Goal: Task Accomplishment & Management: Use online tool/utility

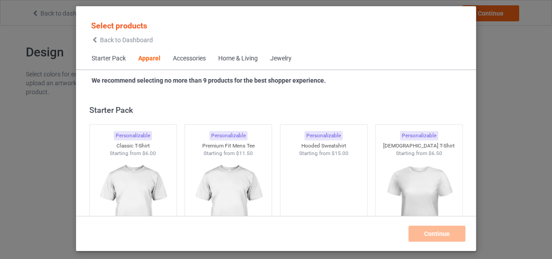
scroll to position [331, 0]
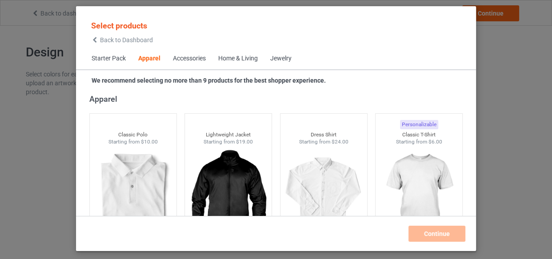
click at [228, 58] on div "Home & Living" at bounding box center [238, 58] width 40 height 9
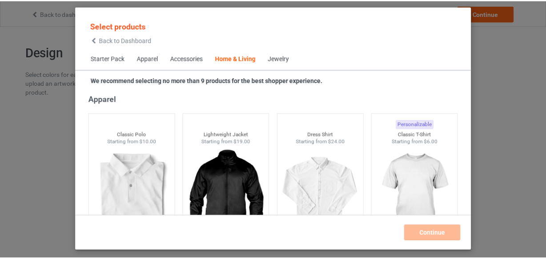
scroll to position [4009, 0]
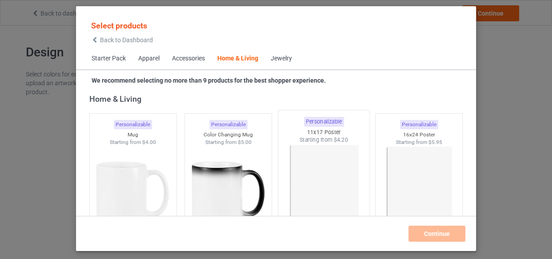
click at [312, 160] on img at bounding box center [324, 196] width 84 height 104
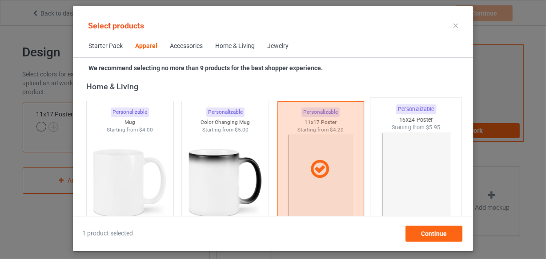
click at [394, 165] on img at bounding box center [416, 184] width 84 height 104
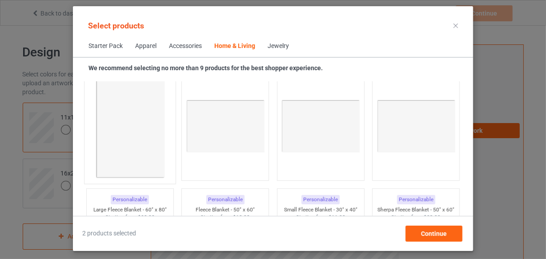
click at [142, 135] on img at bounding box center [130, 127] width 84 height 104
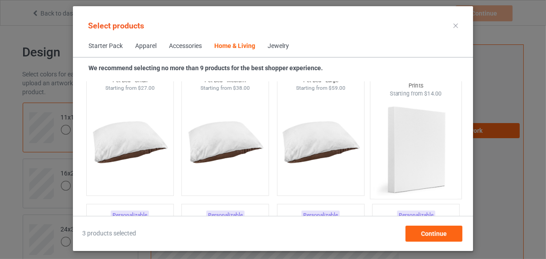
click at [417, 141] on img at bounding box center [416, 150] width 84 height 104
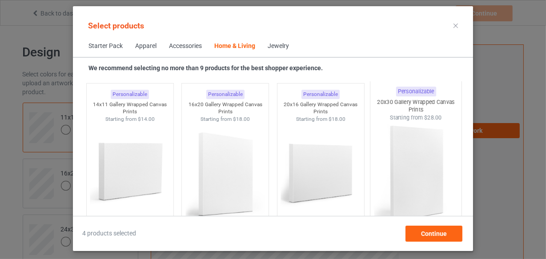
click at [392, 154] on img at bounding box center [416, 173] width 84 height 104
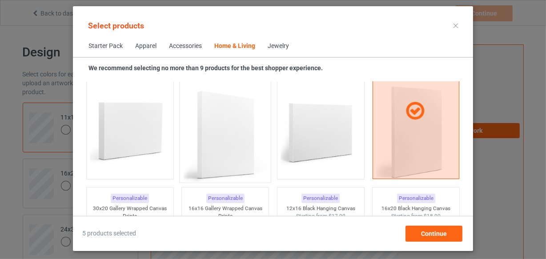
click at [232, 152] on img at bounding box center [226, 133] width 84 height 104
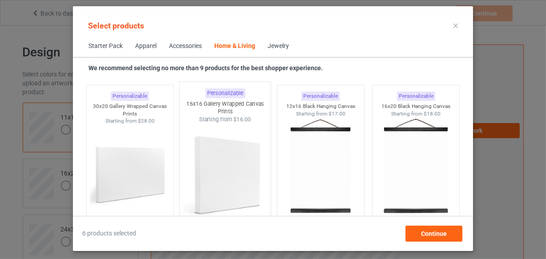
scroll to position [6069, 0]
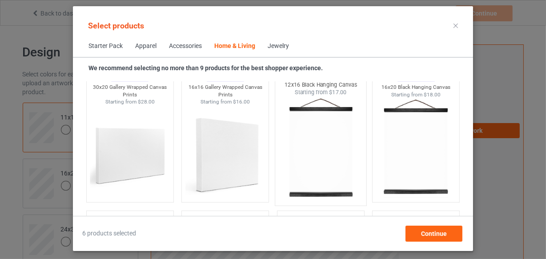
click at [318, 156] on img at bounding box center [321, 148] width 84 height 104
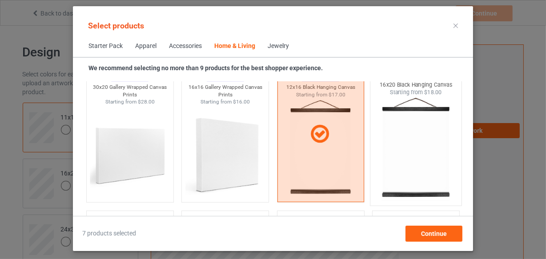
click at [404, 156] on img at bounding box center [416, 148] width 84 height 104
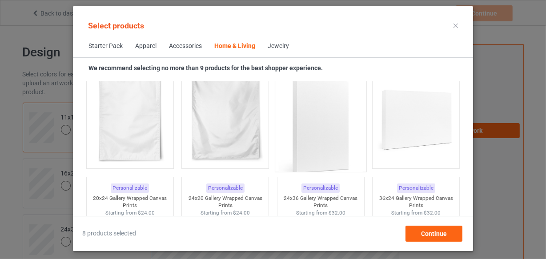
click at [313, 136] on img at bounding box center [321, 123] width 84 height 104
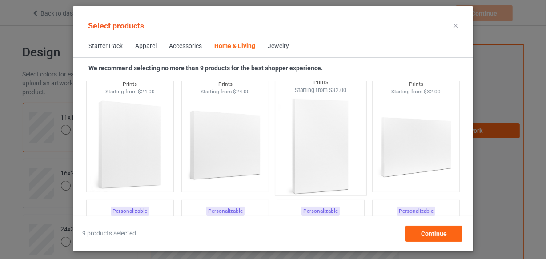
click at [323, 132] on img at bounding box center [321, 146] width 84 height 104
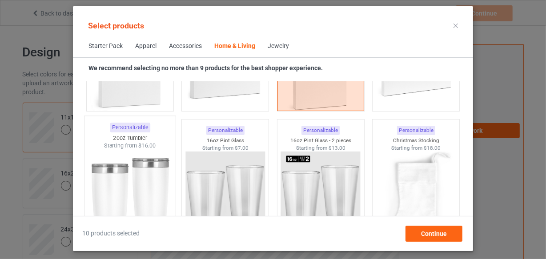
scroll to position [6514, 0]
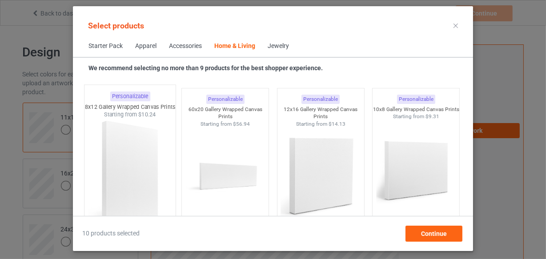
click at [128, 160] on img at bounding box center [130, 171] width 84 height 104
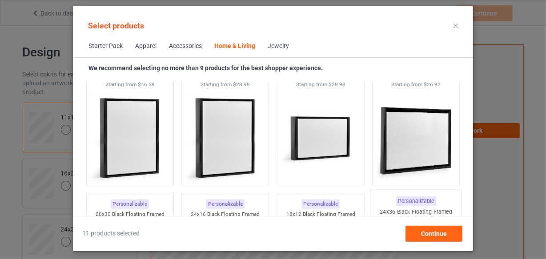
scroll to position [8292, 0]
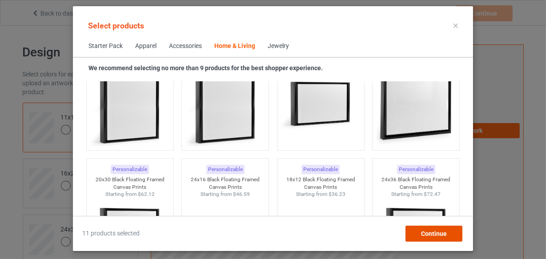
click at [424, 228] on div "Continue" at bounding box center [433, 234] width 57 height 16
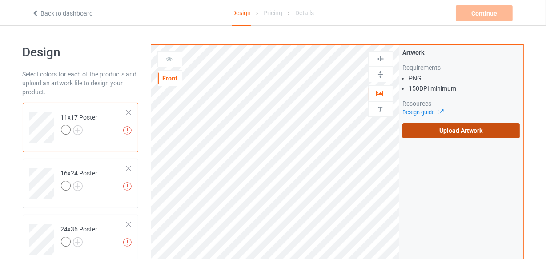
click at [455, 133] on label "Upload Artwork" at bounding box center [461, 130] width 118 height 15
click at [0, 0] on input "Upload Artwork" at bounding box center [0, 0] width 0 height 0
click at [447, 130] on label "Upload Artwork" at bounding box center [461, 130] width 118 height 15
click at [0, 0] on input "Upload Artwork" at bounding box center [0, 0] width 0 height 0
